Goal: Information Seeking & Learning: Learn about a topic

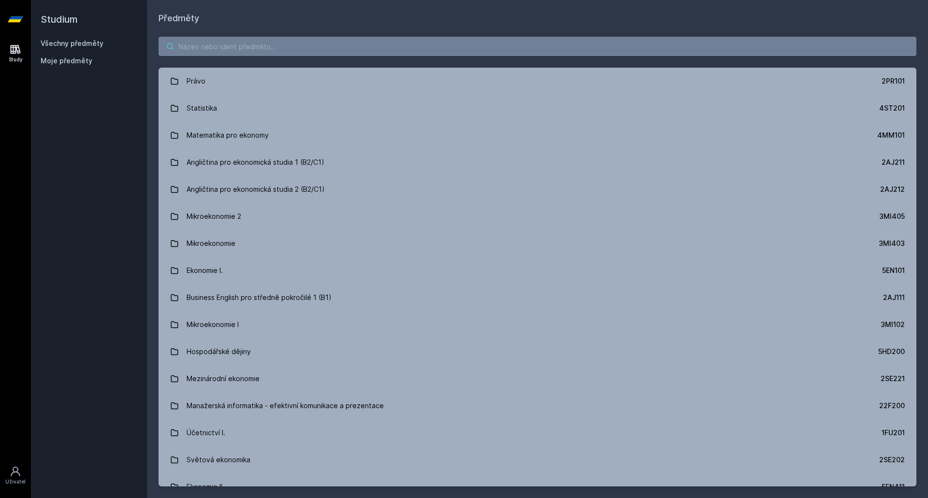
click at [242, 52] on input "search" at bounding box center [538, 46] width 758 height 19
paste input "1FP303"
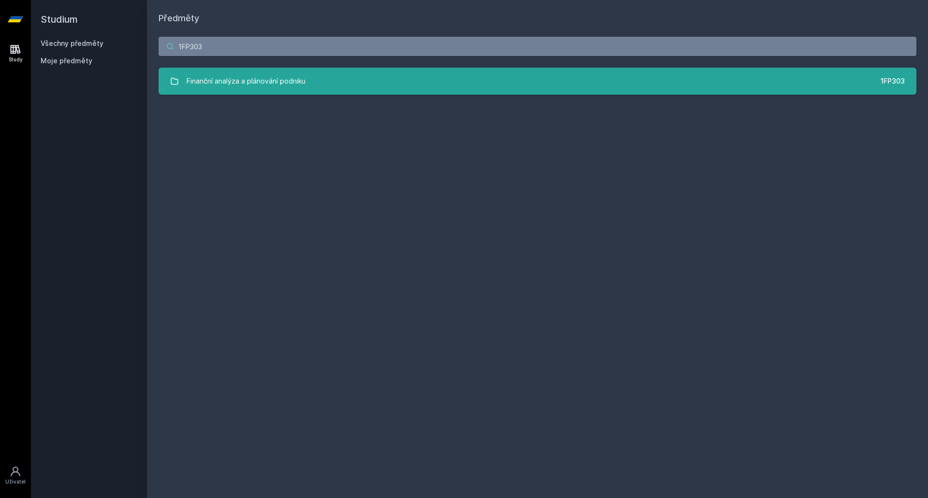
type input "1FP303"
click at [233, 76] on div "Finanční analýza a plánování podniku" at bounding box center [246, 81] width 119 height 19
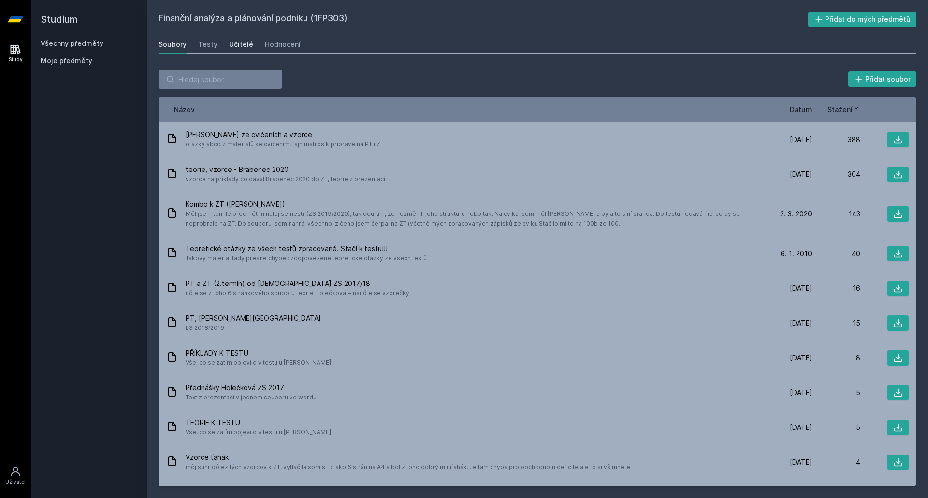
click at [234, 44] on div "Učitelé" at bounding box center [241, 45] width 24 height 10
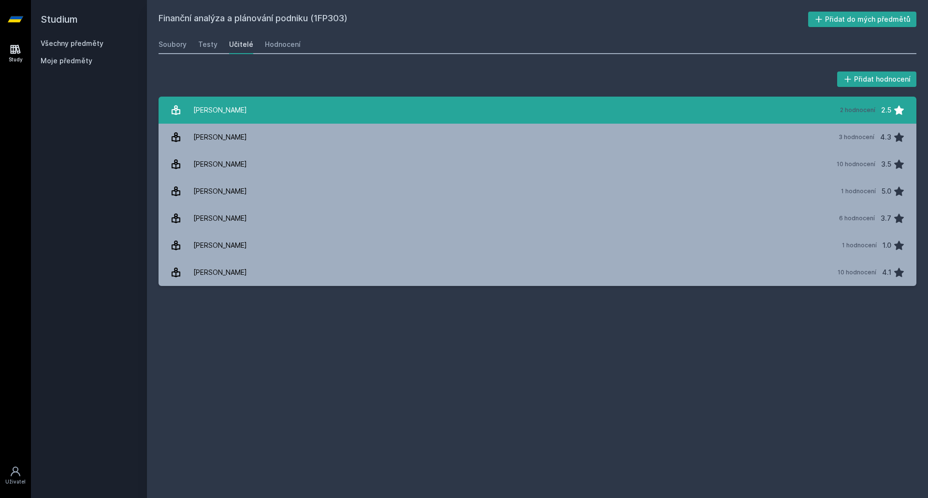
click at [608, 97] on link "[PERSON_NAME] 2 hodnocení 2.5" at bounding box center [538, 110] width 758 height 27
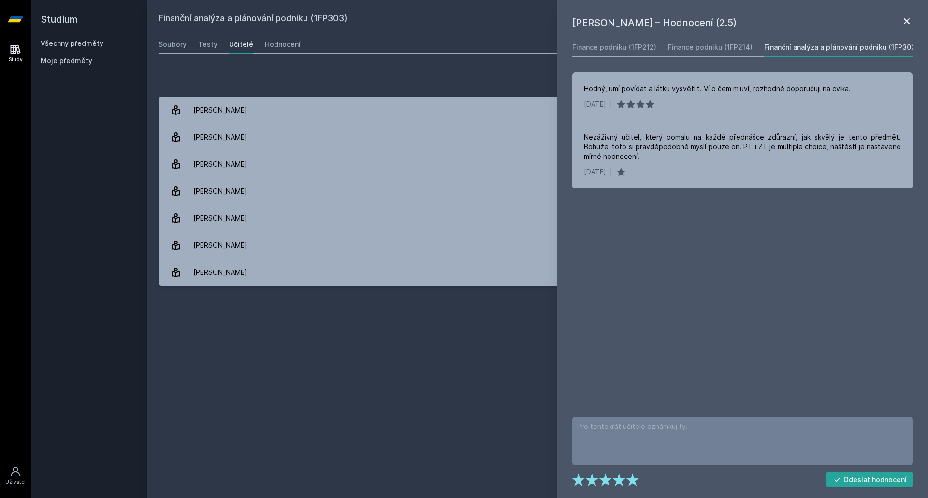
click at [909, 24] on icon at bounding box center [907, 21] width 6 height 6
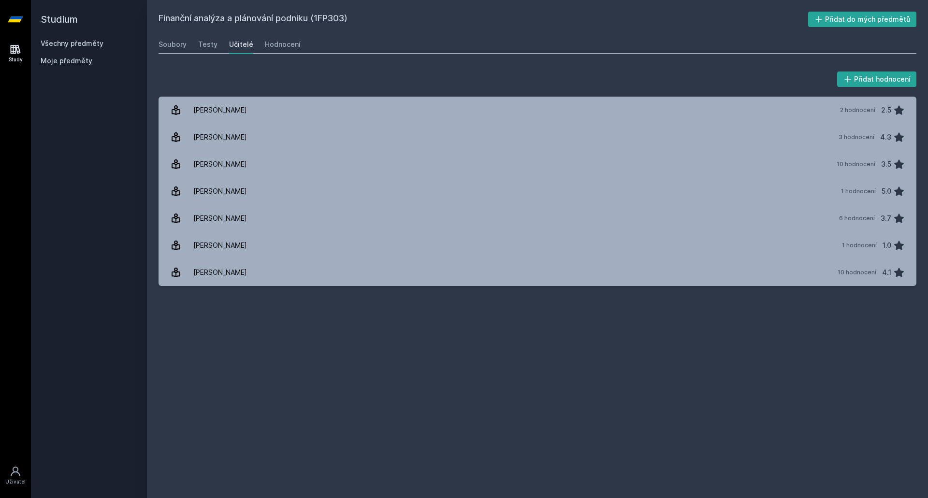
click at [70, 38] on h2 "Studium" at bounding box center [89, 19] width 97 height 39
click at [70, 41] on link "Všechny předměty" at bounding box center [72, 43] width 63 height 8
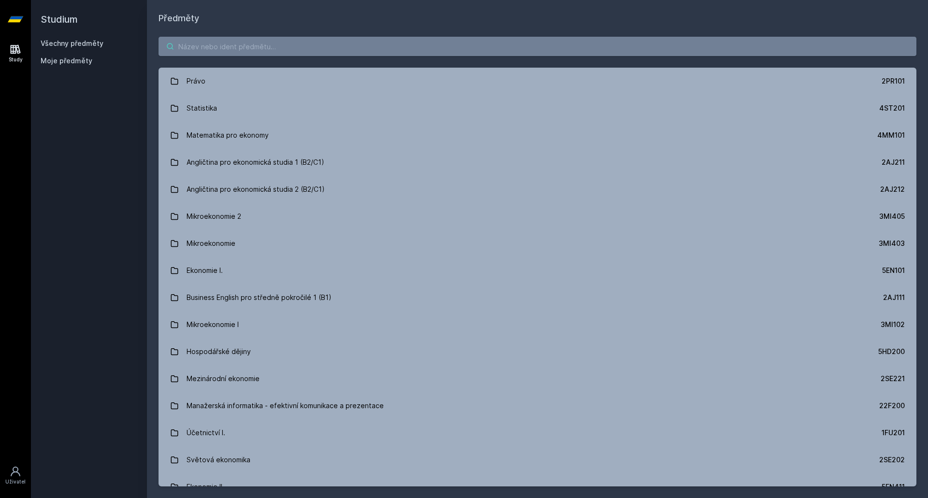
click at [236, 42] on input "search" at bounding box center [538, 46] width 758 height 19
paste input "1BP317"
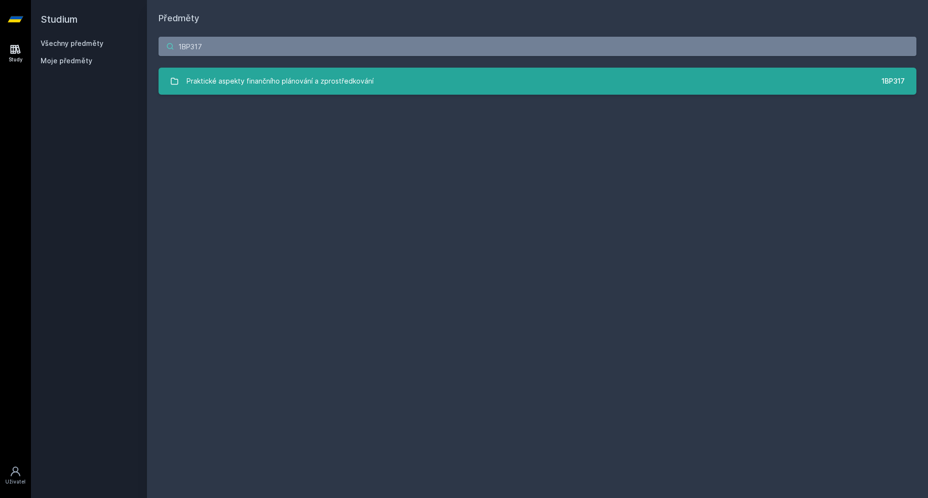
type input "1BP317"
click at [227, 87] on div "Praktické aspekty finančního plánování a zprostředkování" at bounding box center [280, 81] width 187 height 19
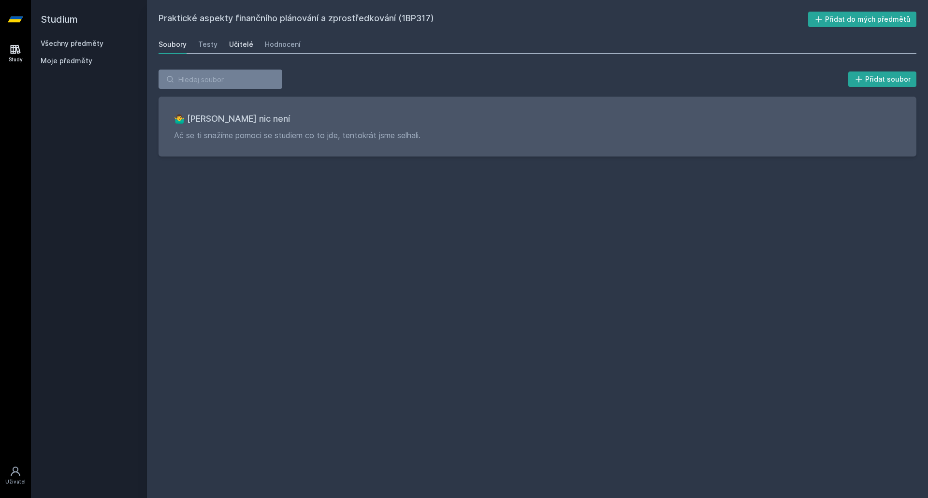
click at [231, 41] on div "Učitelé" at bounding box center [241, 45] width 24 height 10
click at [265, 41] on div "Hodnocení" at bounding box center [283, 45] width 36 height 10
click at [209, 47] on div "Testy" at bounding box center [207, 45] width 19 height 10
click at [58, 38] on h2 "Studium" at bounding box center [89, 19] width 97 height 39
click at [57, 42] on link "Všechny předměty" at bounding box center [72, 43] width 63 height 8
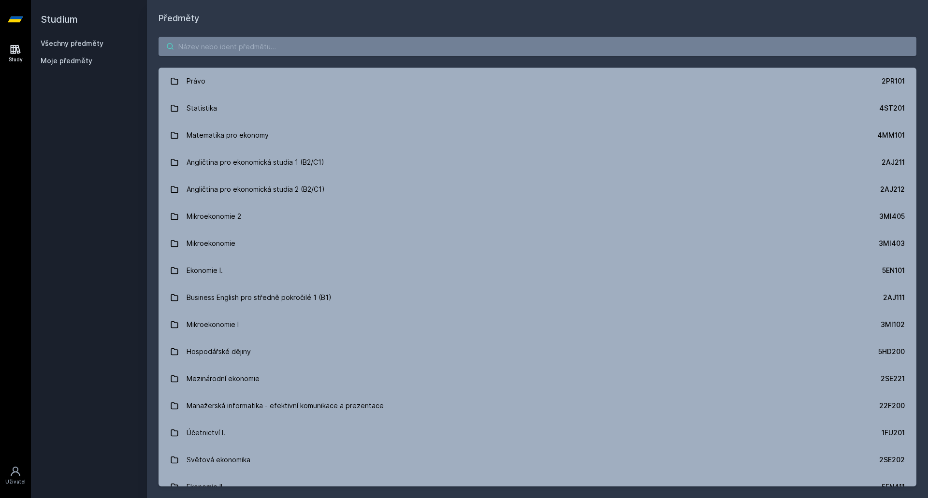
click at [212, 39] on input "search" at bounding box center [538, 46] width 758 height 19
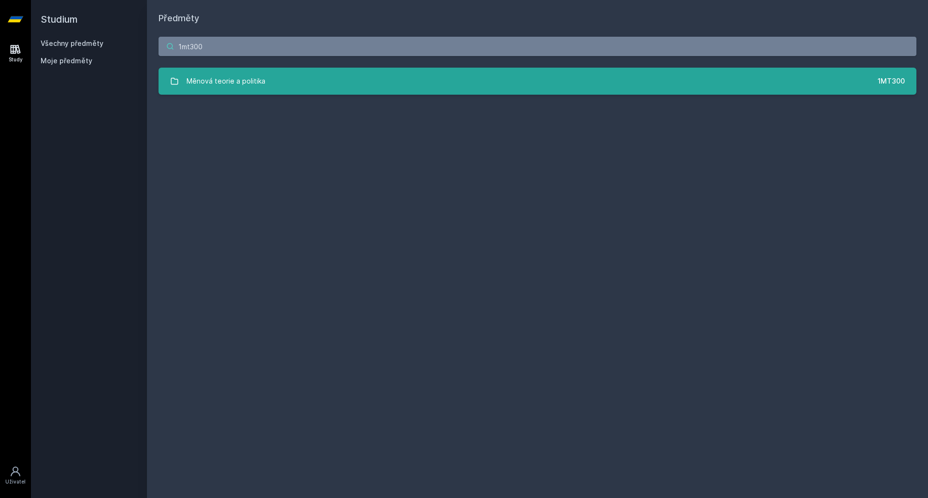
type input "1mt300"
click at [239, 88] on div "Měnová teorie a politika" at bounding box center [226, 81] width 79 height 19
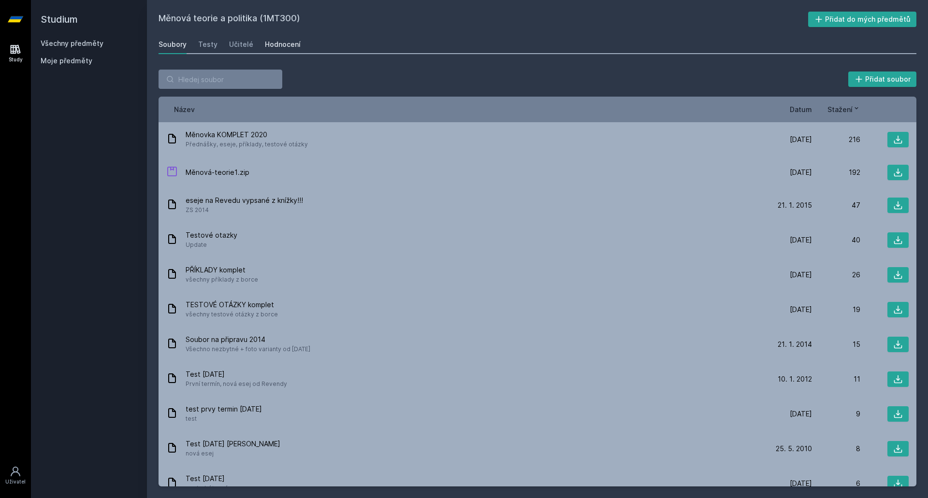
click at [275, 44] on div "Hodnocení" at bounding box center [283, 45] width 36 height 10
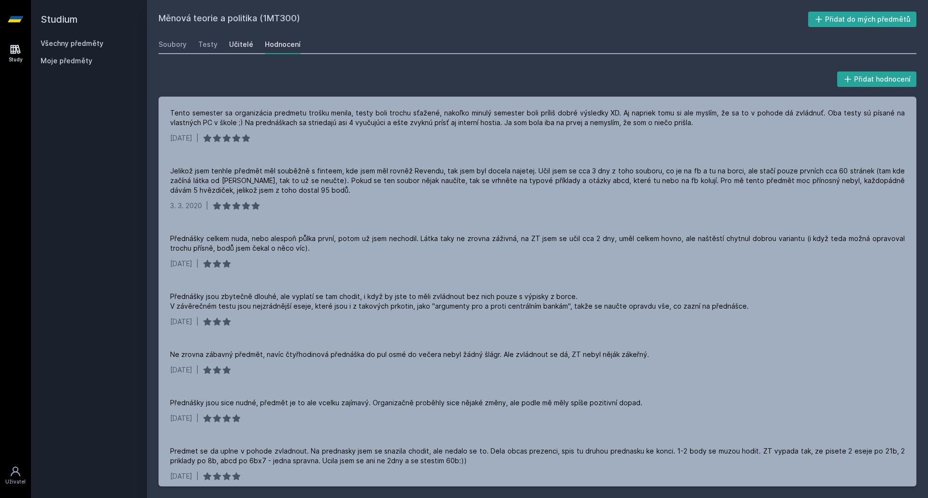
click at [247, 41] on div "Učitelé" at bounding box center [241, 45] width 24 height 10
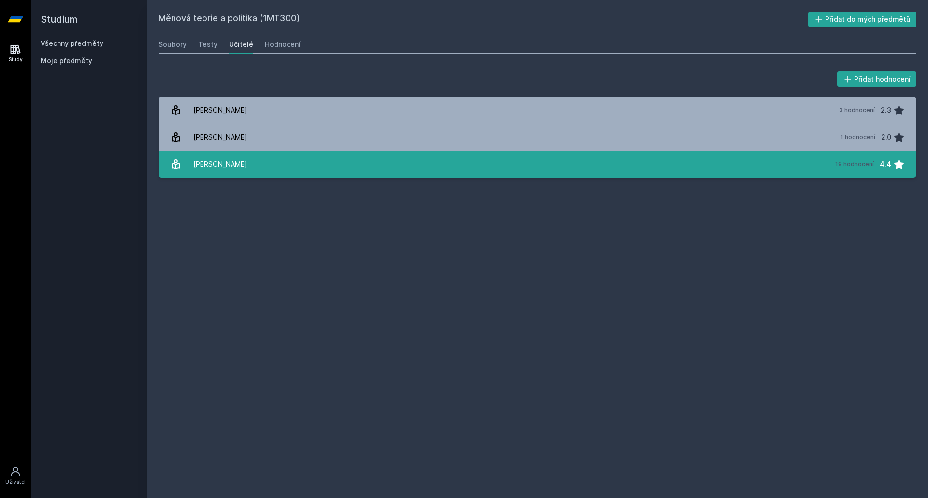
click at [428, 160] on link "[PERSON_NAME] 19 hodnocení 4.4" at bounding box center [538, 164] width 758 height 27
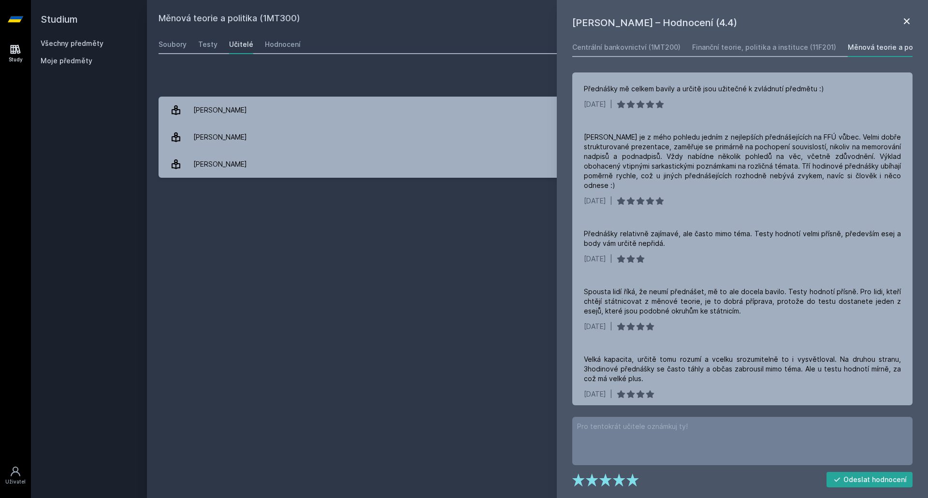
click at [908, 21] on icon at bounding box center [907, 21] width 6 height 6
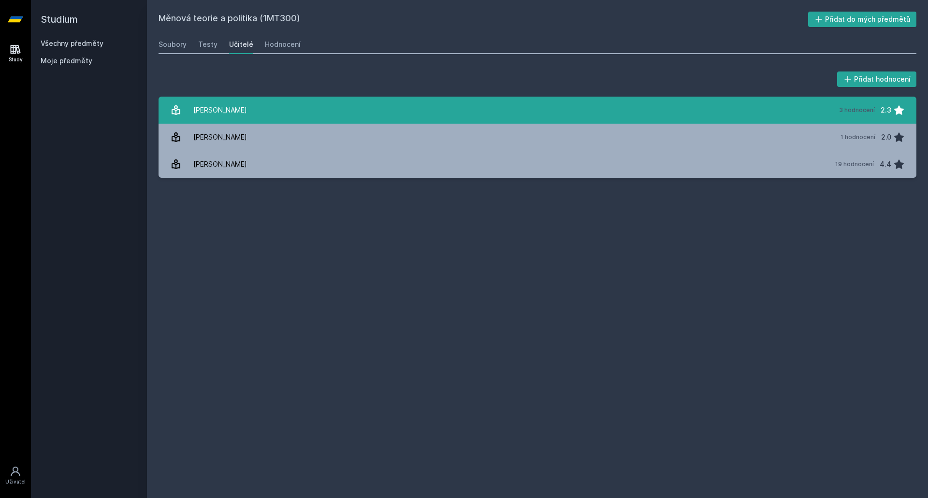
click at [368, 109] on link "[PERSON_NAME] 3 hodnocení 2.3" at bounding box center [538, 110] width 758 height 27
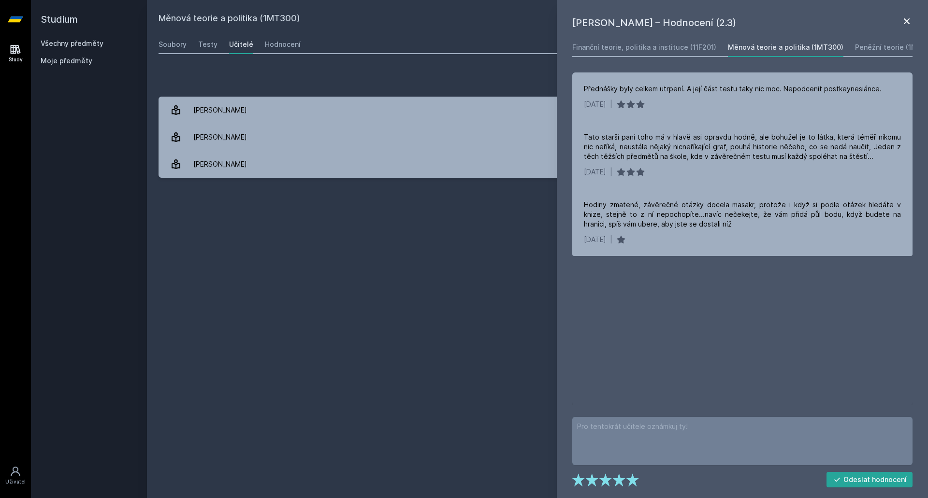
click at [902, 19] on icon at bounding box center [907, 21] width 12 height 12
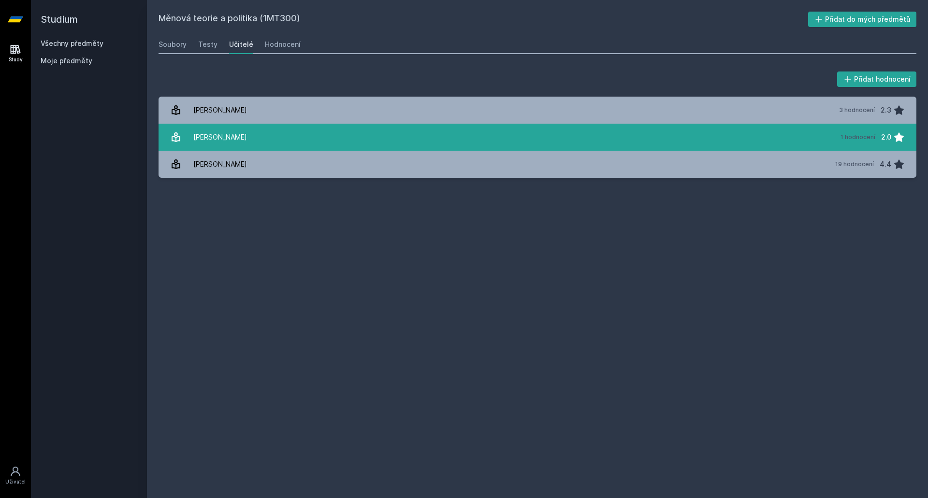
click at [259, 143] on link "[PERSON_NAME] 1 hodnocení 2.0" at bounding box center [538, 137] width 758 height 27
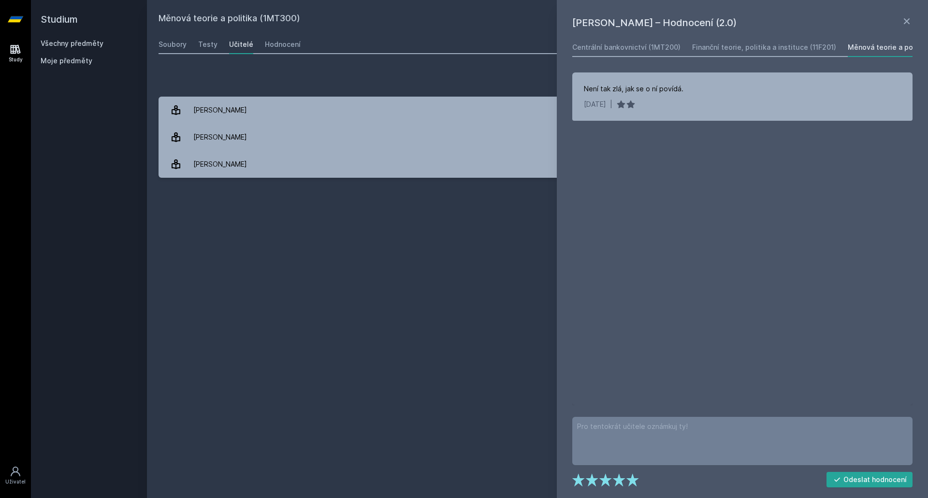
click at [904, 13] on div "[PERSON_NAME] – Hodnocení (2.0) Centrální bankovnictví (1MT200) Finanční teorie…" at bounding box center [742, 249] width 371 height 498
click at [908, 20] on icon at bounding box center [907, 21] width 6 height 6
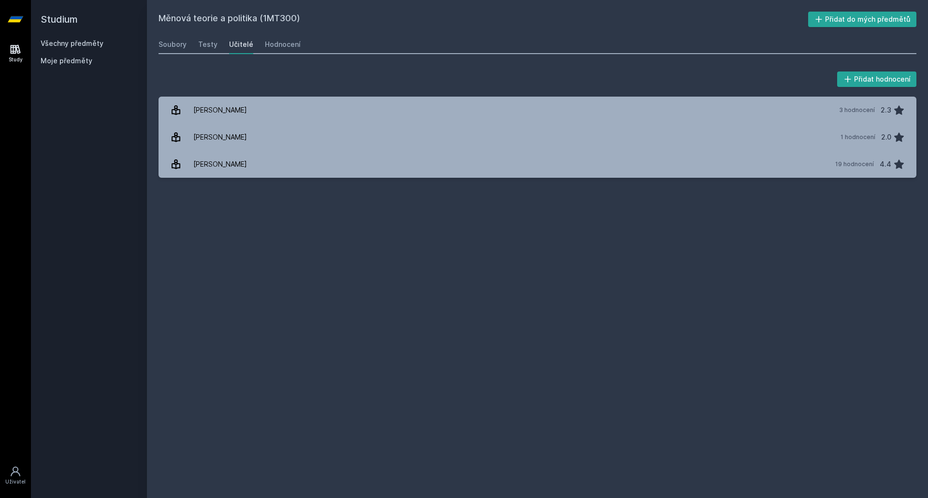
click at [54, 44] on link "Všechny předměty" at bounding box center [72, 43] width 63 height 8
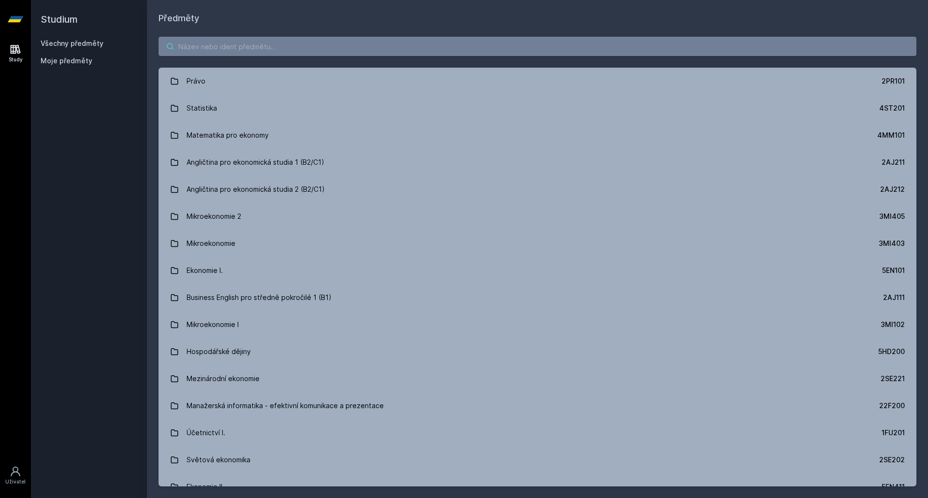
click at [213, 51] on input "search" at bounding box center [538, 46] width 758 height 19
paste input "1VF343"
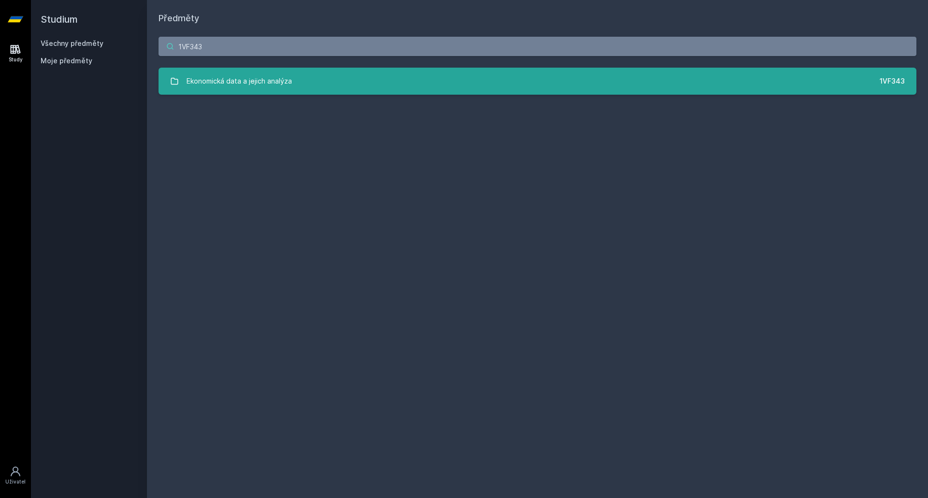
type input "1VF343"
click at [200, 81] on div "Ekonomická data a jejich analýza" at bounding box center [239, 81] width 105 height 19
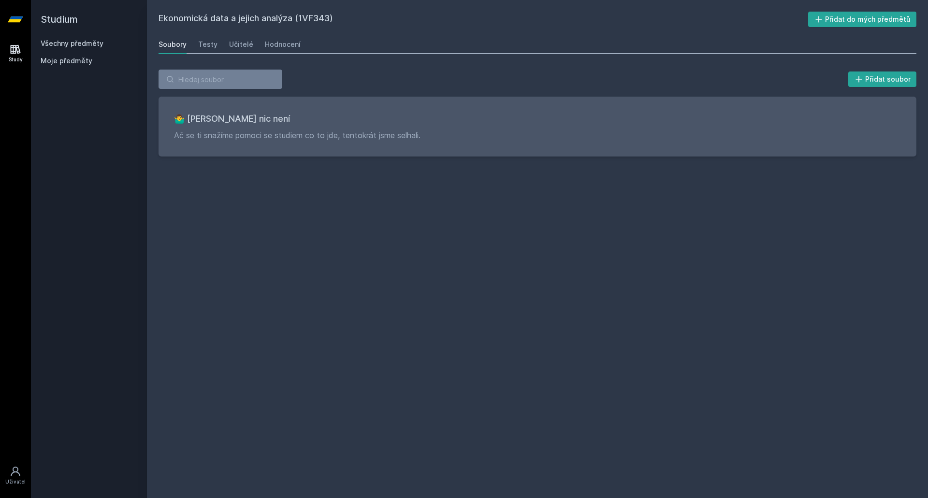
click at [250, 41] on div "Soubory Testy Učitelé Hodnocení" at bounding box center [538, 44] width 758 height 19
click at [245, 44] on div "Učitelé" at bounding box center [241, 45] width 24 height 10
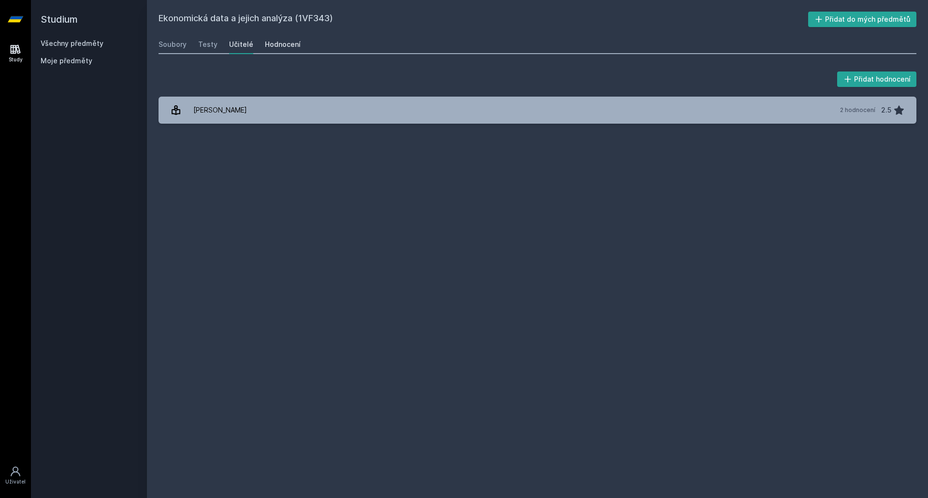
click at [289, 48] on div "Hodnocení" at bounding box center [283, 45] width 36 height 10
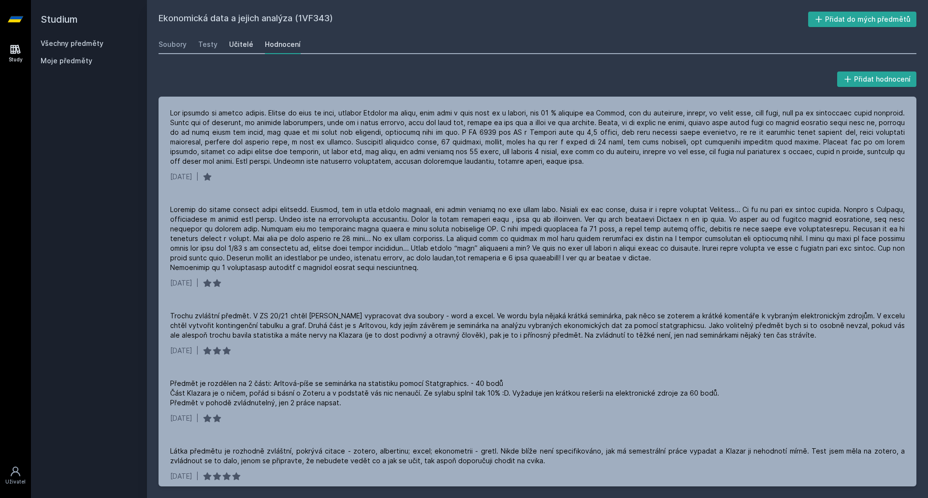
click at [247, 43] on div "Učitelé" at bounding box center [241, 45] width 24 height 10
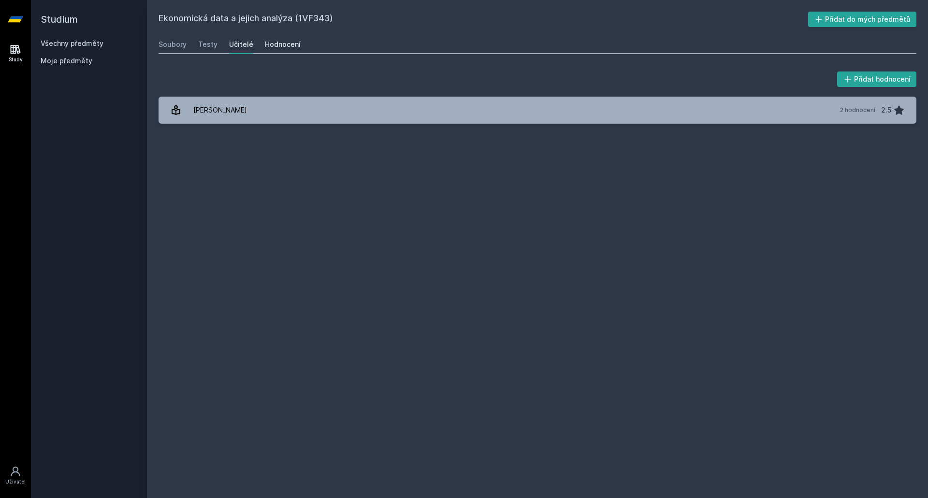
click at [272, 44] on div "Hodnocení" at bounding box center [283, 45] width 36 height 10
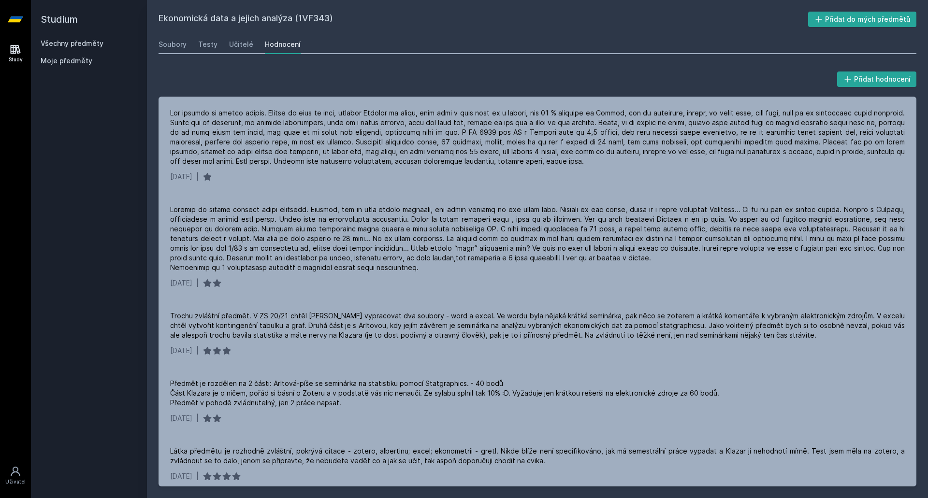
click at [99, 44] on link "Všechny předměty" at bounding box center [72, 43] width 63 height 8
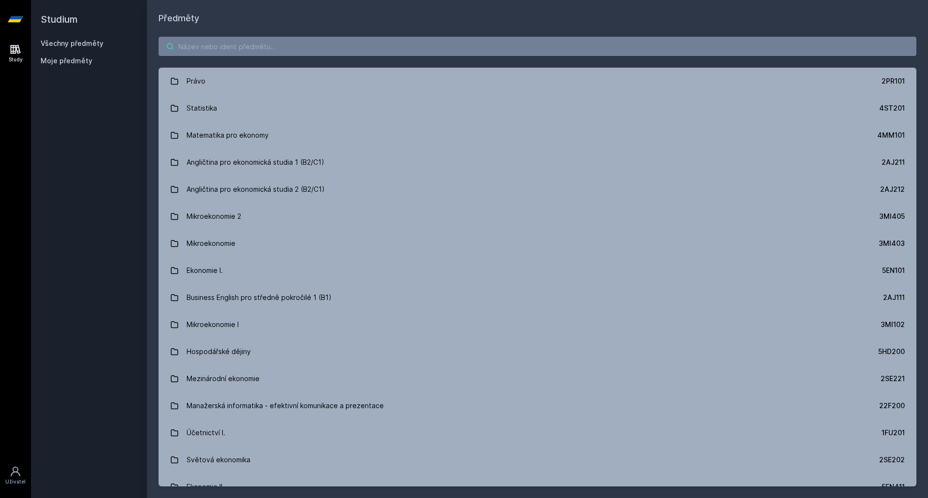
click at [206, 38] on input "search" at bounding box center [538, 46] width 758 height 19
paste input "1DP043"
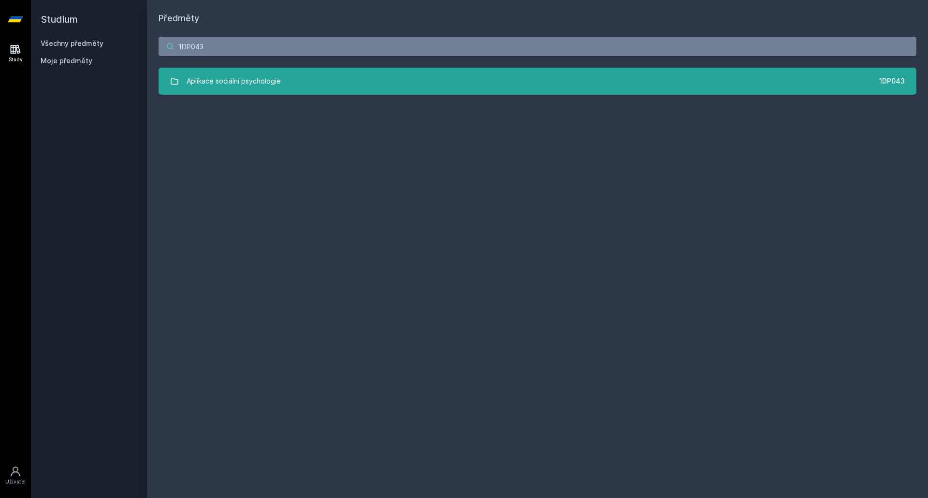
type input "1DP043"
click at [216, 79] on div "Aplikace sociální psychologie" at bounding box center [234, 81] width 94 height 19
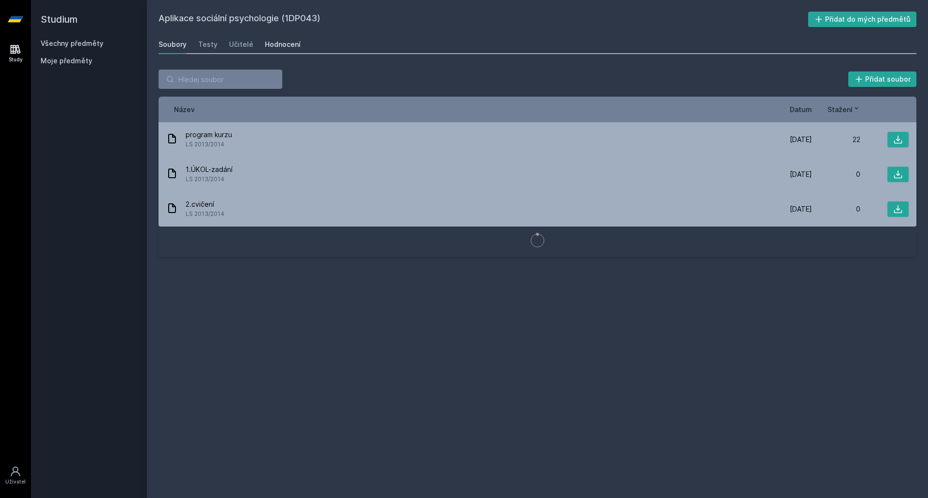
click at [280, 41] on div "Hodnocení" at bounding box center [283, 45] width 36 height 10
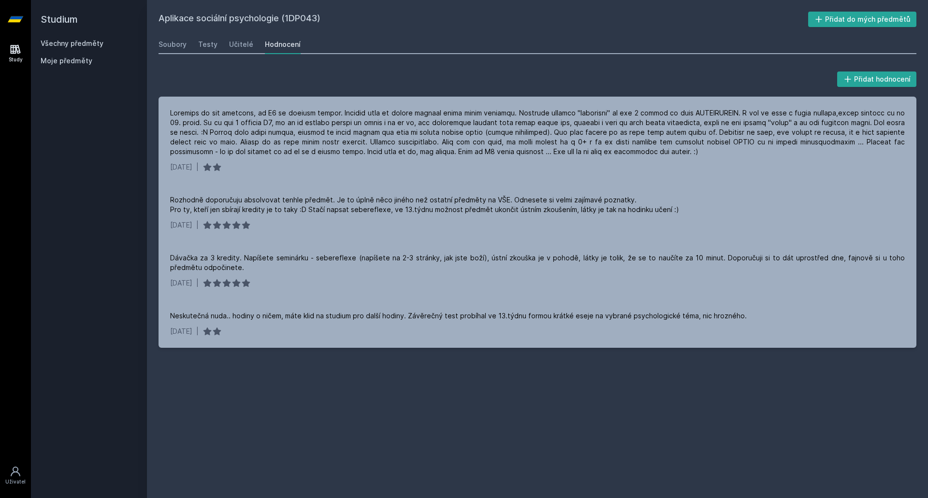
click at [63, 43] on link "Všechny předměty" at bounding box center [72, 43] width 63 height 8
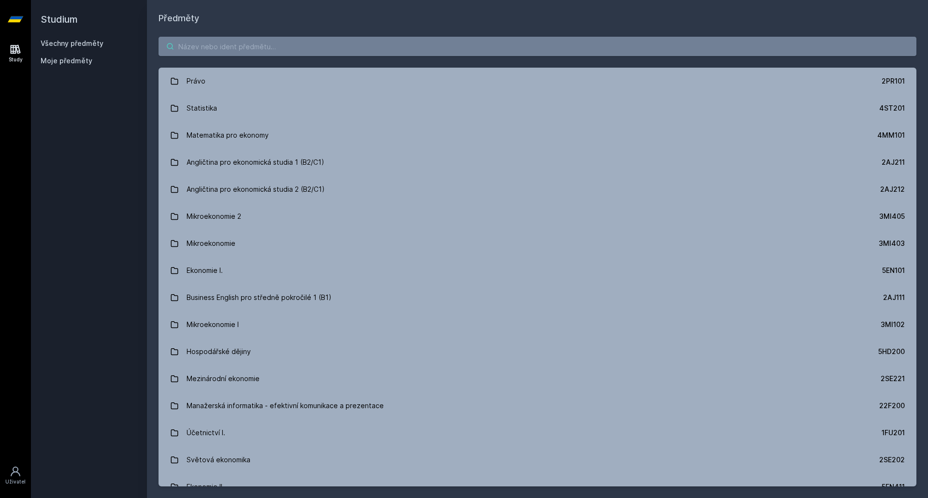
click at [216, 51] on input "search" at bounding box center [538, 46] width 758 height 19
paste input "3MA101"
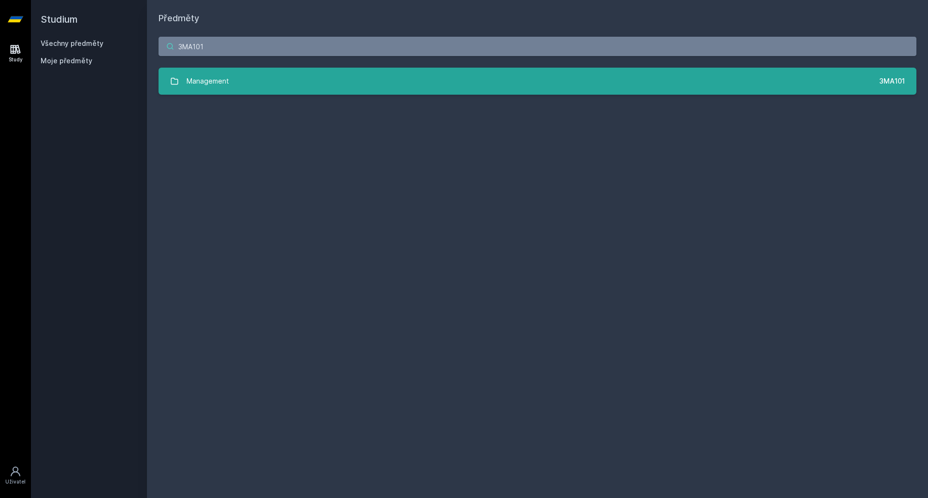
type input "3MA101"
click at [193, 79] on div "Management" at bounding box center [208, 81] width 43 height 19
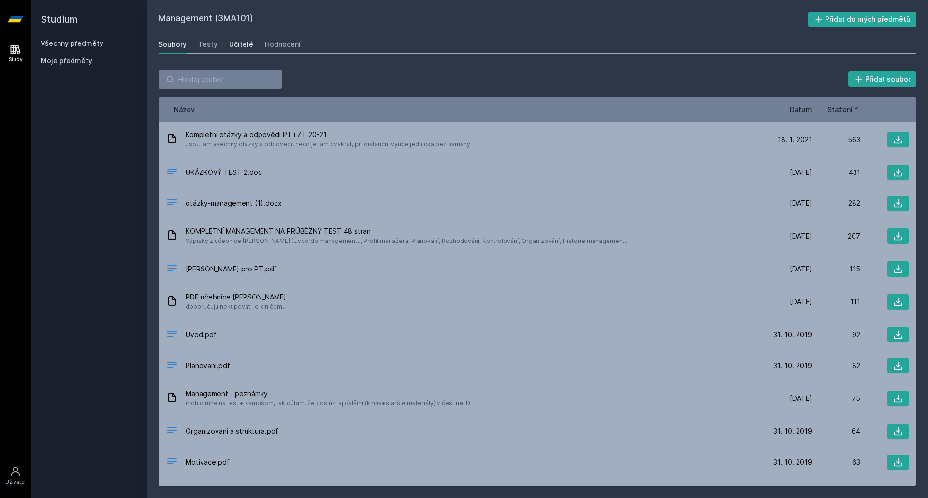
click at [239, 44] on div "Učitelé" at bounding box center [241, 45] width 24 height 10
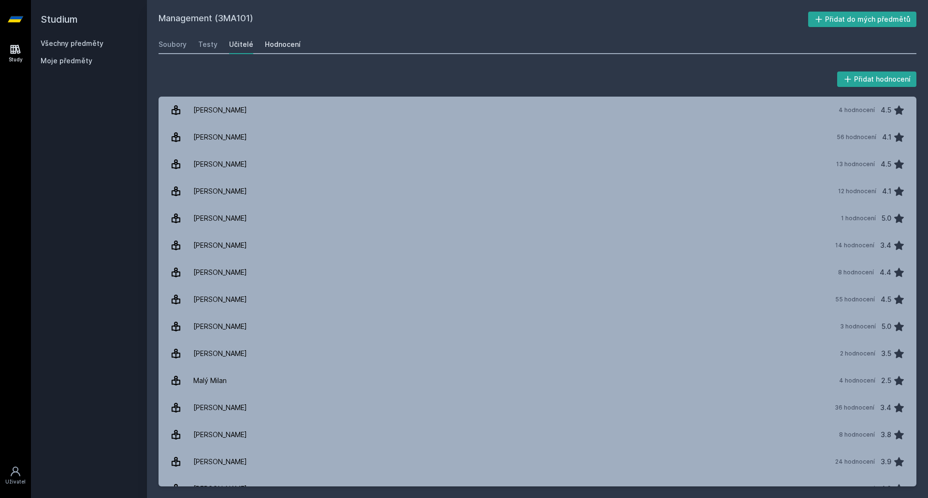
click at [271, 40] on div "Hodnocení" at bounding box center [283, 45] width 36 height 10
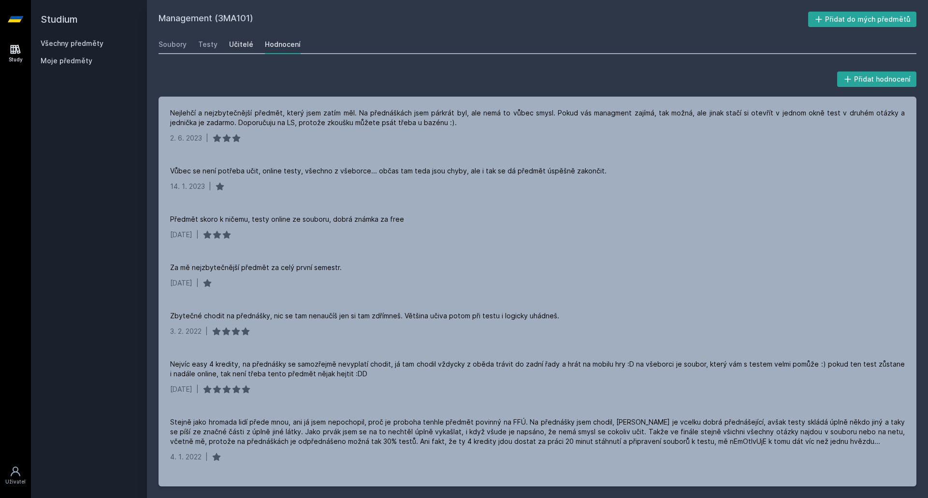
click at [236, 36] on link "Učitelé" at bounding box center [241, 44] width 24 height 19
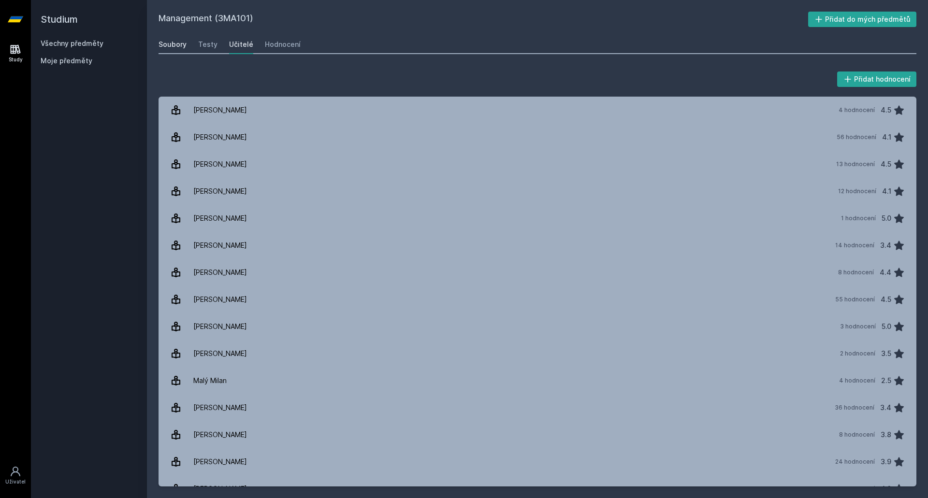
click at [168, 48] on div "Soubory" at bounding box center [173, 45] width 28 height 10
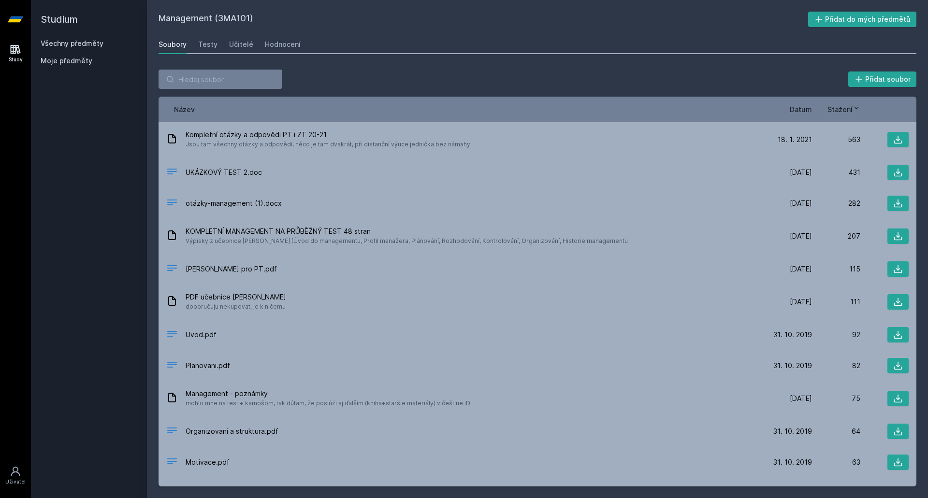
click at [76, 38] on h2 "Studium" at bounding box center [89, 19] width 97 height 39
click at [76, 44] on link "Všechny předměty" at bounding box center [72, 43] width 63 height 8
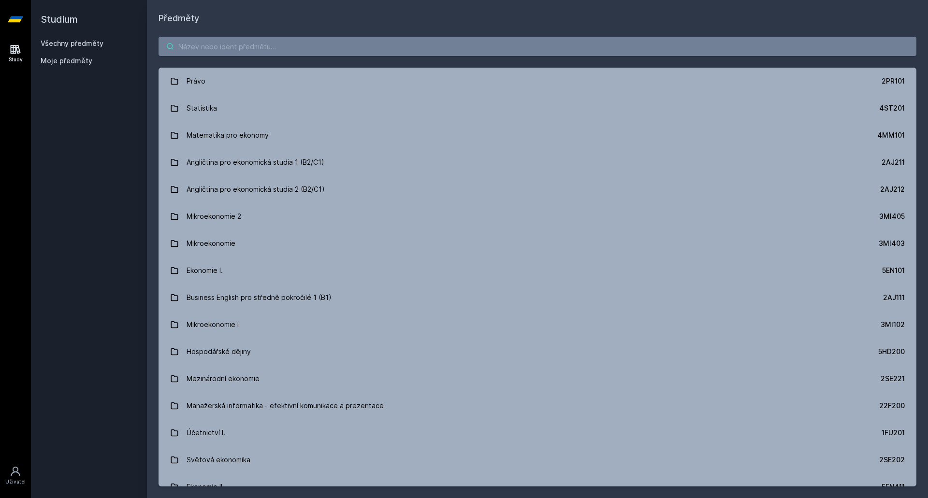
click at [195, 53] on input "search" at bounding box center [538, 46] width 758 height 19
paste input "4ST315"
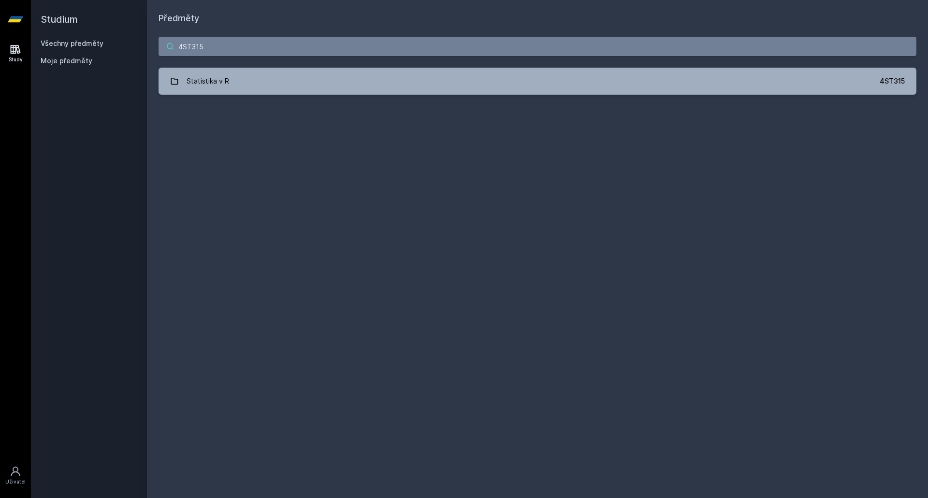
type input "4ST315"
click at [203, 82] on div "Statistika v R" at bounding box center [208, 81] width 43 height 19
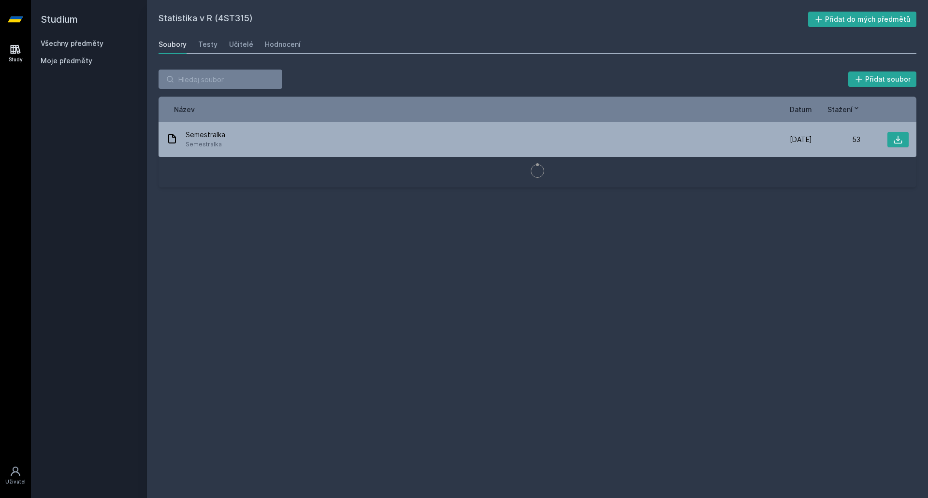
click at [260, 44] on div "Soubory Testy Učitelé Hodnocení" at bounding box center [538, 44] width 758 height 19
click at [271, 45] on div "Hodnocení" at bounding box center [283, 45] width 36 height 10
click at [221, 85] on input "search" at bounding box center [221, 79] width 124 height 19
click at [63, 42] on link "Všechny předměty" at bounding box center [72, 43] width 63 height 8
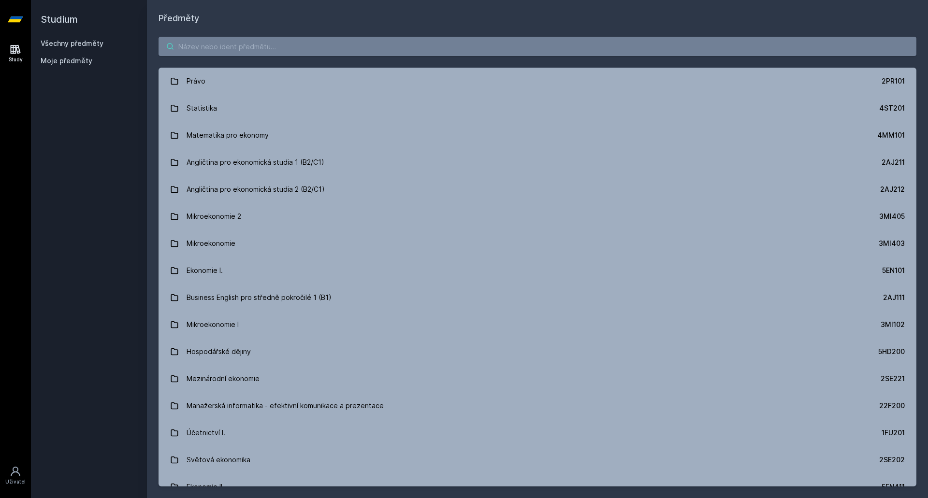
click at [211, 52] on input "search" at bounding box center [538, 46] width 758 height 19
paste input "1VF200"
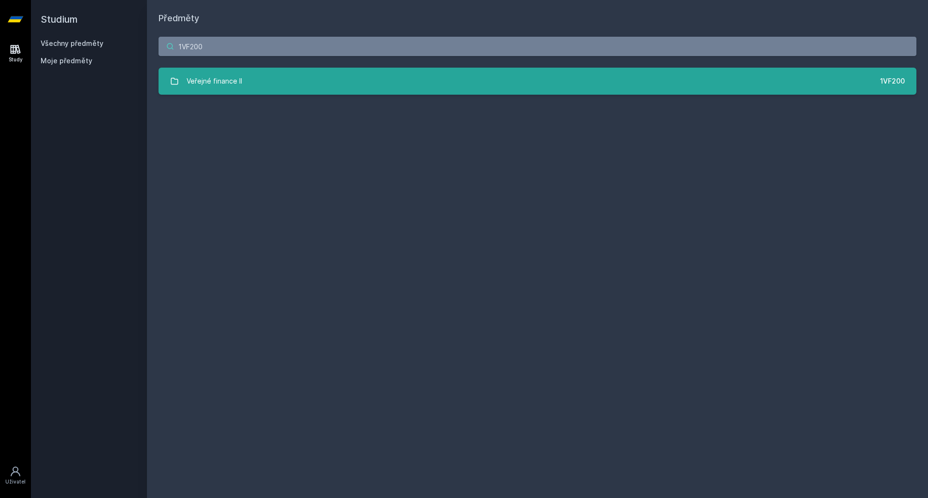
type input "1VF200"
click at [210, 84] on div "Veřejné finance II" at bounding box center [215, 81] width 56 height 19
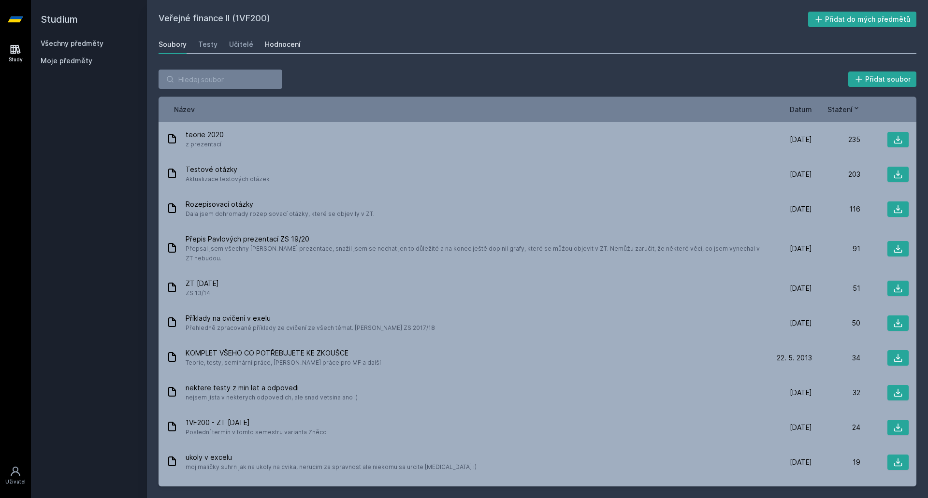
click at [276, 42] on div "Hodnocení" at bounding box center [283, 45] width 36 height 10
